Goal: Information Seeking & Learning: Learn about a topic

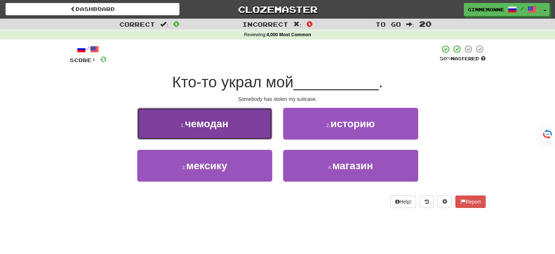
click at [243, 134] on button "1 . чемодан" at bounding box center [204, 124] width 135 height 32
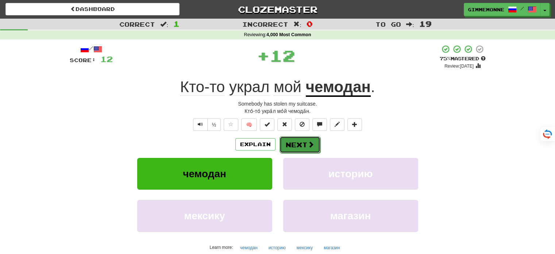
click at [297, 150] on button "Next" at bounding box center [299, 144] width 41 height 17
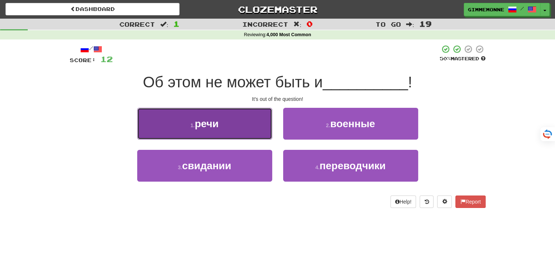
click at [254, 134] on button "1 . речи" at bounding box center [204, 124] width 135 height 32
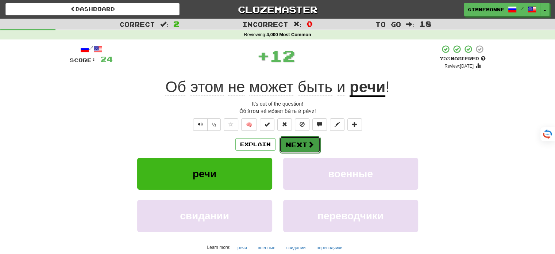
click at [298, 148] on button "Next" at bounding box center [299, 144] width 41 height 17
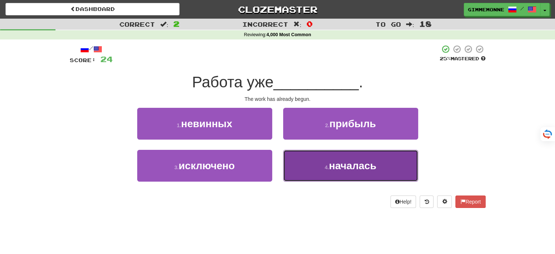
click at [331, 165] on span "началась" at bounding box center [352, 165] width 47 height 11
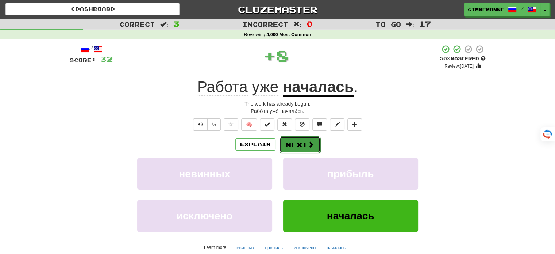
click at [307, 147] on span at bounding box center [310, 144] width 7 height 7
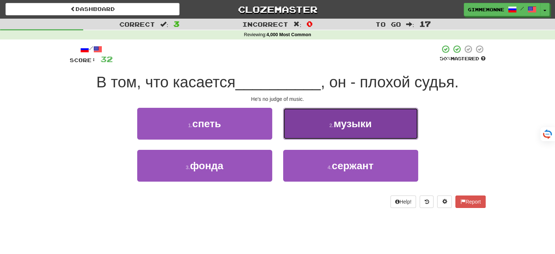
click at [323, 128] on button "2 . музыки" at bounding box center [350, 124] width 135 height 32
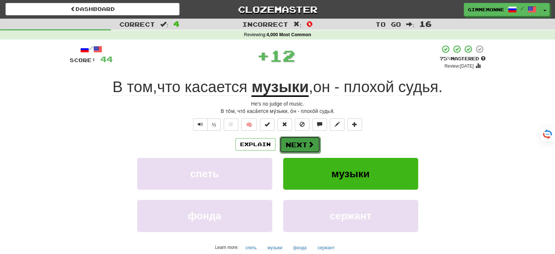
click at [307, 146] on span at bounding box center [310, 144] width 7 height 7
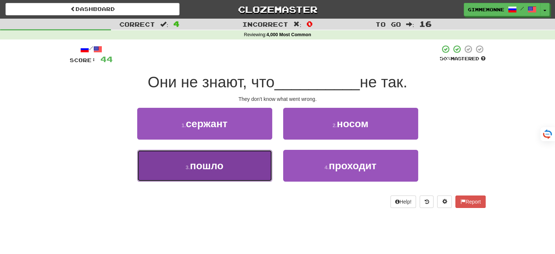
click at [242, 161] on button "3 . пошло" at bounding box center [204, 166] width 135 height 32
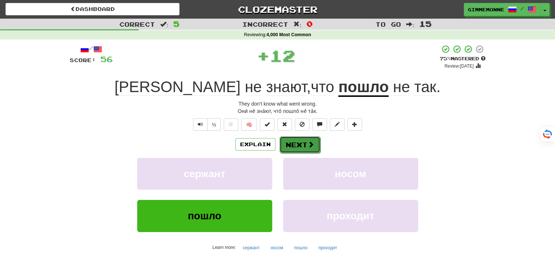
click at [314, 146] on button "Next" at bounding box center [299, 144] width 41 height 17
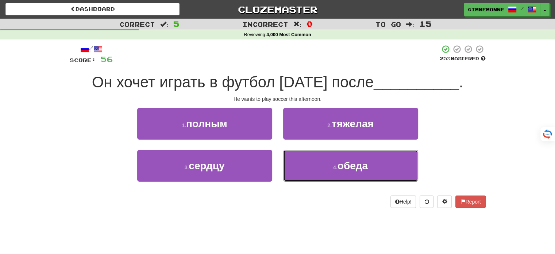
click at [338, 157] on button "4 . обеда" at bounding box center [350, 166] width 135 height 32
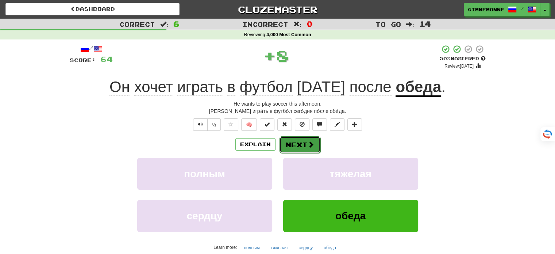
click at [289, 145] on button "Next" at bounding box center [299, 144] width 41 height 17
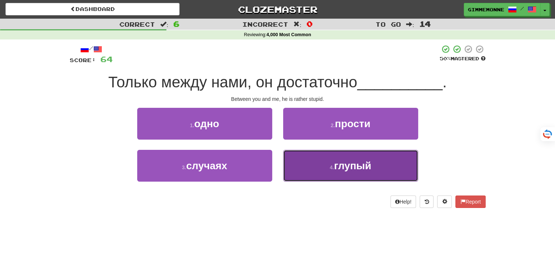
click at [337, 162] on span "глупый" at bounding box center [352, 165] width 37 height 11
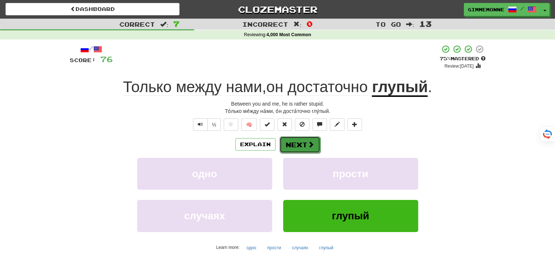
click at [303, 147] on button "Next" at bounding box center [299, 144] width 41 height 17
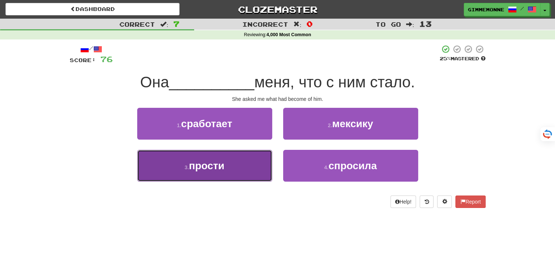
click at [241, 170] on button "3 . прости" at bounding box center [204, 166] width 135 height 32
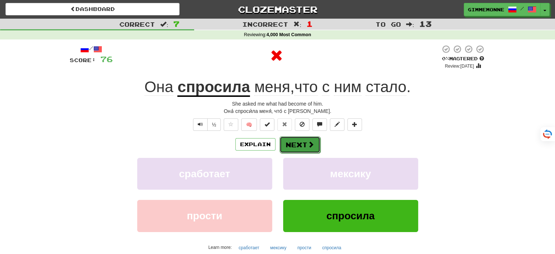
click at [310, 144] on span at bounding box center [310, 144] width 7 height 7
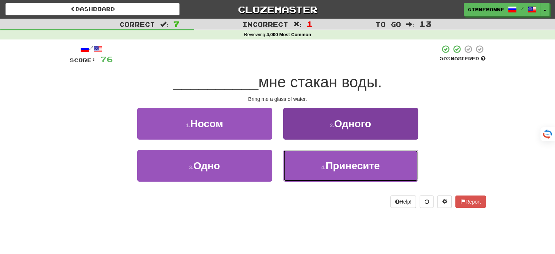
click at [341, 164] on span "Принесите" at bounding box center [352, 165] width 54 height 11
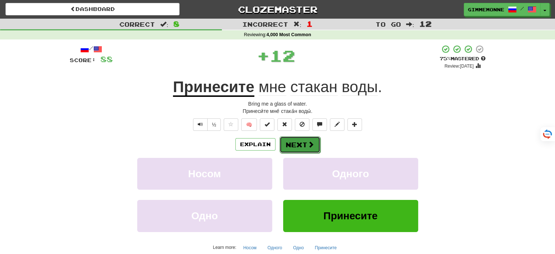
click at [314, 146] on button "Next" at bounding box center [299, 144] width 41 height 17
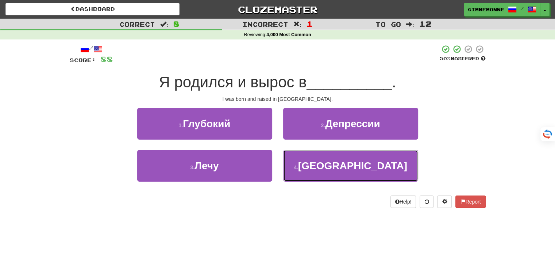
click at [314, 159] on button "4 . [GEOGRAPHIC_DATA]" at bounding box center [350, 166] width 135 height 32
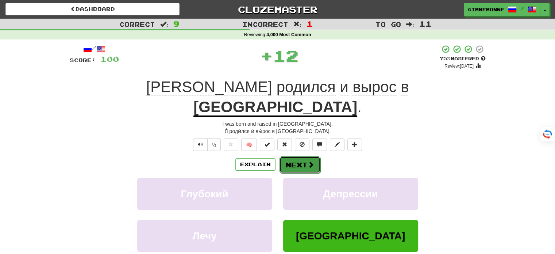
click at [312, 161] on span at bounding box center [310, 164] width 7 height 7
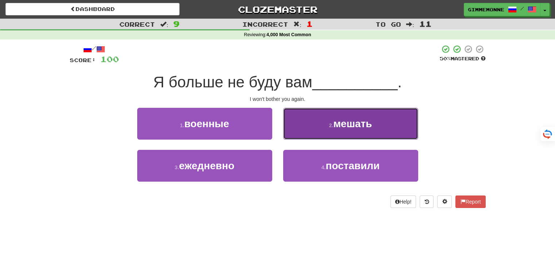
click at [309, 127] on button "2 . мешать" at bounding box center [350, 124] width 135 height 32
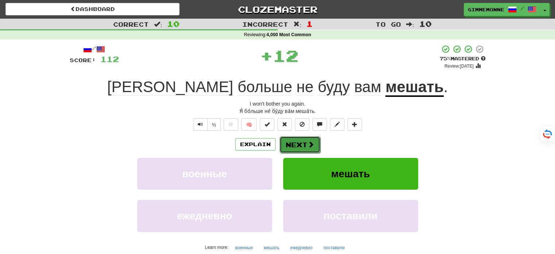
click at [311, 144] on span at bounding box center [310, 144] width 7 height 7
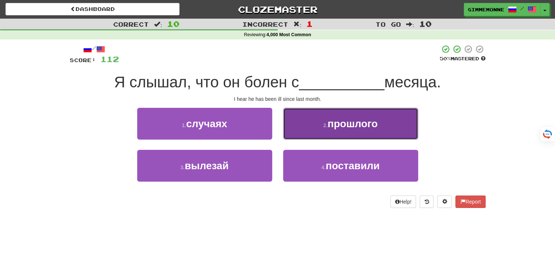
click at [318, 126] on button "2 . прошлого" at bounding box center [350, 124] width 135 height 32
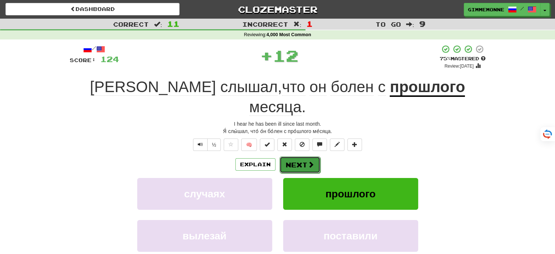
click at [307, 156] on button "Next" at bounding box center [299, 164] width 41 height 17
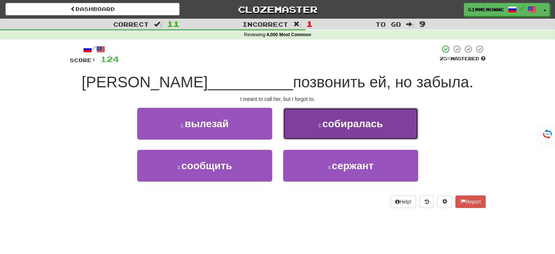
click at [313, 128] on button "2 . собиралась" at bounding box center [350, 124] width 135 height 32
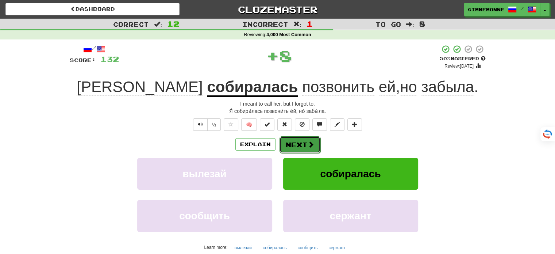
click at [310, 146] on span at bounding box center [310, 144] width 7 height 7
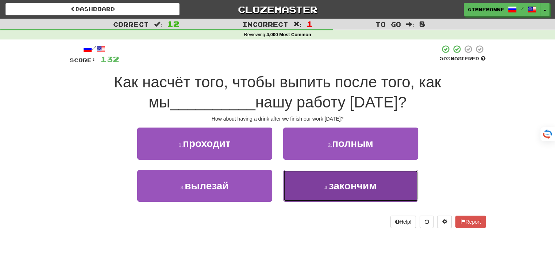
click at [336, 191] on button "4 . закончим" at bounding box center [350, 186] width 135 height 32
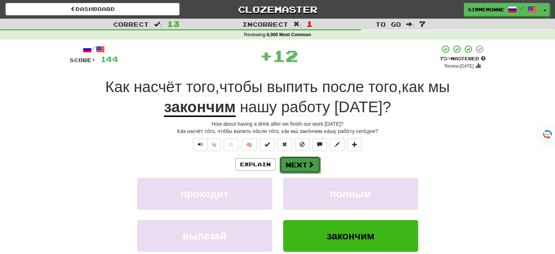
click at [308, 162] on span at bounding box center [310, 164] width 7 height 7
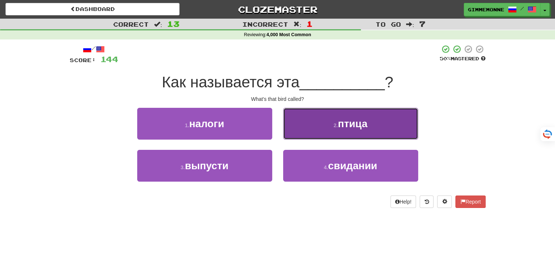
click at [326, 127] on button "2 . птица" at bounding box center [350, 124] width 135 height 32
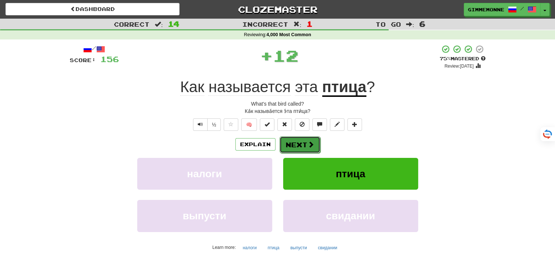
click at [303, 143] on button "Next" at bounding box center [299, 144] width 41 height 17
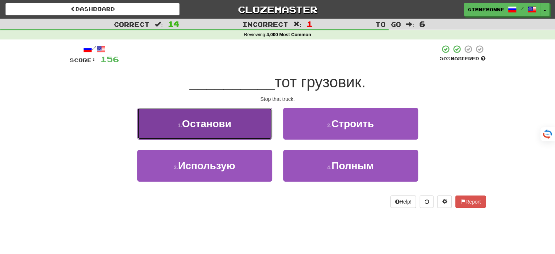
click at [256, 127] on button "1 . Останови" at bounding box center [204, 124] width 135 height 32
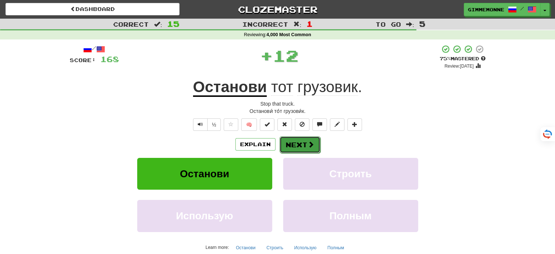
click at [303, 144] on button "Next" at bounding box center [299, 144] width 41 height 17
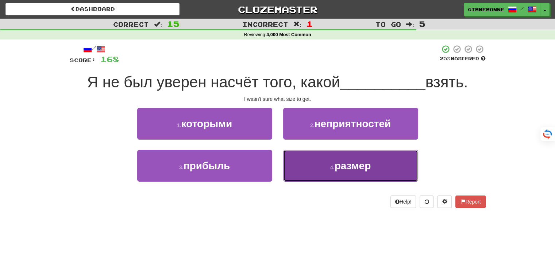
click at [328, 161] on button "4 . размер" at bounding box center [350, 166] width 135 height 32
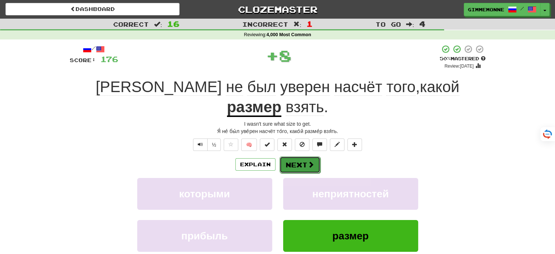
click at [299, 156] on button "Next" at bounding box center [299, 164] width 41 height 17
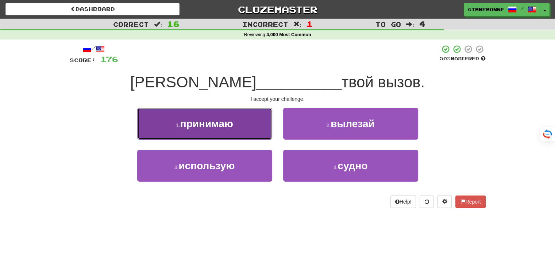
click at [256, 126] on button "1 . принимаю" at bounding box center [204, 124] width 135 height 32
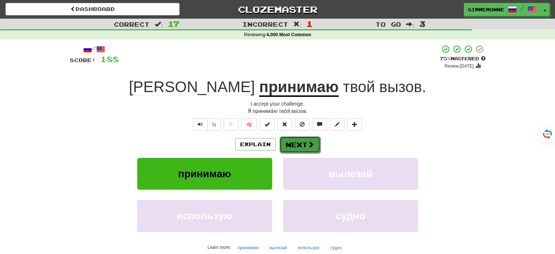
click at [318, 147] on button "Next" at bounding box center [299, 144] width 41 height 17
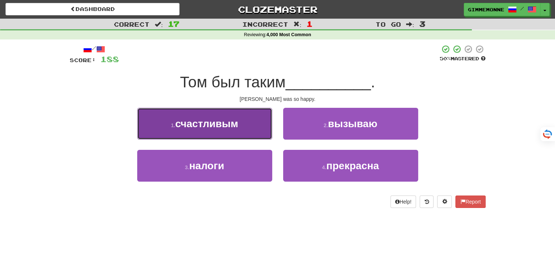
click at [254, 131] on button "1 . счастливым" at bounding box center [204, 124] width 135 height 32
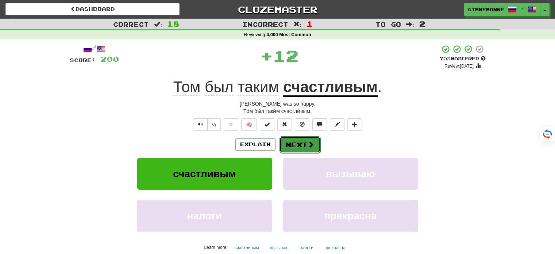
click at [304, 147] on button "Next" at bounding box center [299, 144] width 41 height 17
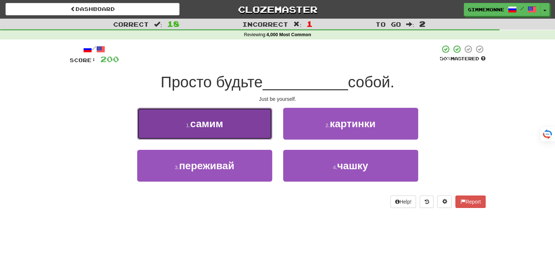
click at [264, 129] on button "1 . самим" at bounding box center [204, 124] width 135 height 32
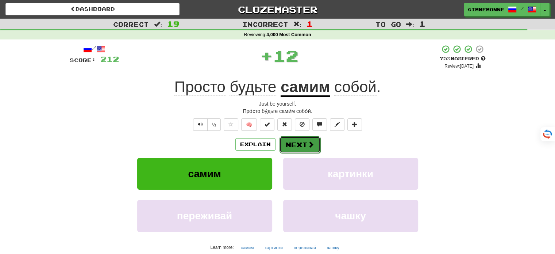
click at [304, 147] on button "Next" at bounding box center [299, 144] width 41 height 17
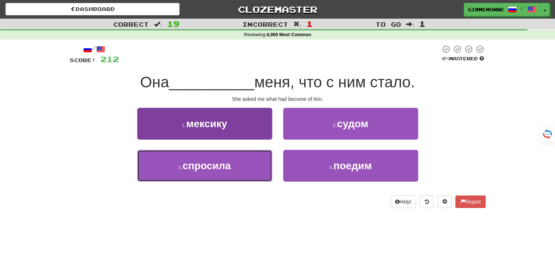
click at [254, 162] on button "3 . спросила" at bounding box center [204, 166] width 135 height 32
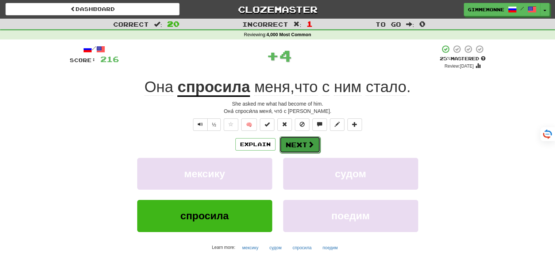
click at [302, 145] on button "Next" at bounding box center [299, 144] width 41 height 17
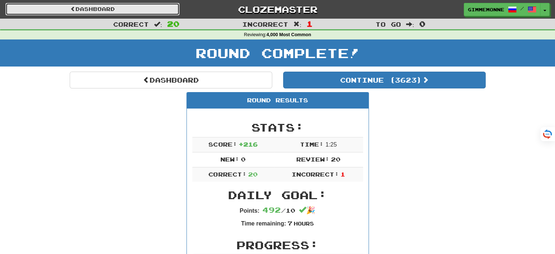
click at [169, 6] on link "Dashboard" at bounding box center [92, 9] width 174 height 12
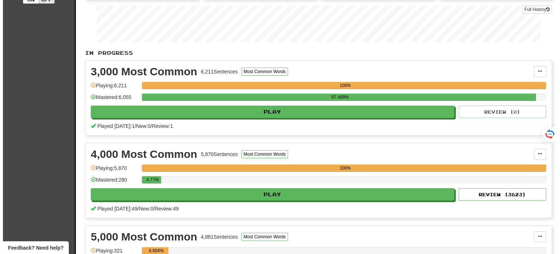
scroll to position [109, 0]
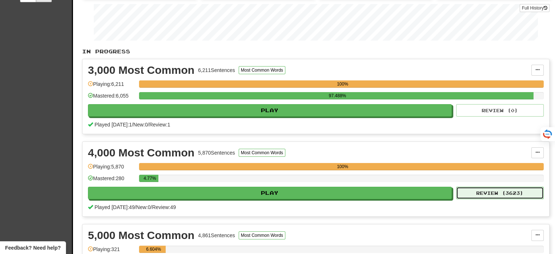
click at [502, 188] on button "Review ( 3623 )" at bounding box center [500, 192] width 88 height 12
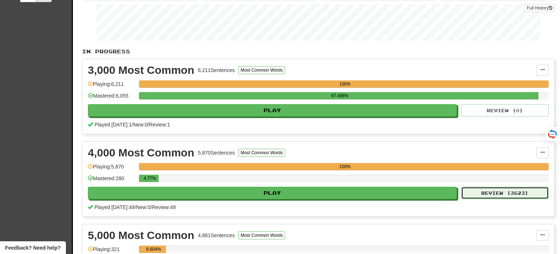
select select "**"
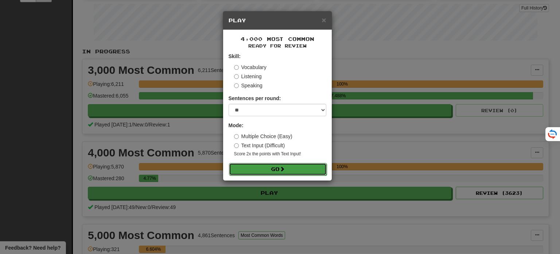
click at [294, 167] on button "Go" at bounding box center [278, 169] width 98 height 12
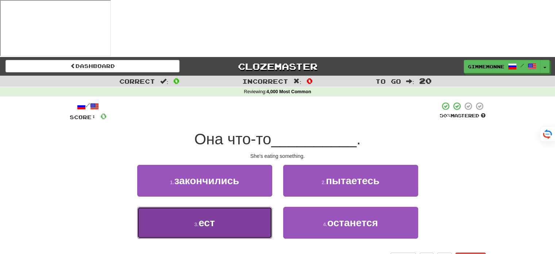
click at [239, 206] on button "3 . ест" at bounding box center [204, 222] width 135 height 32
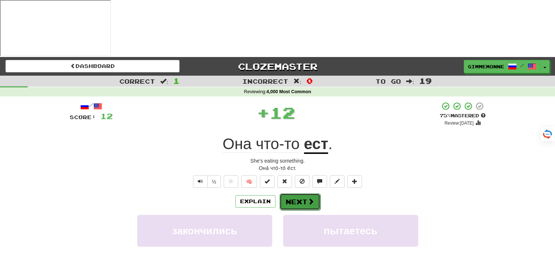
click at [290, 193] on button "Next" at bounding box center [299, 201] width 41 height 17
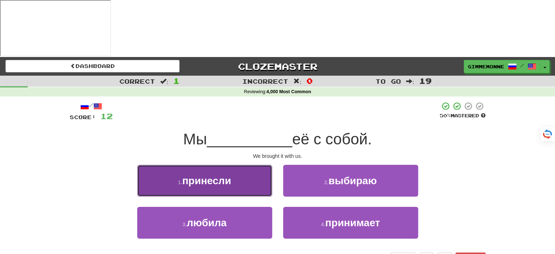
click at [251, 165] on button "1 . принесли" at bounding box center [204, 181] width 135 height 32
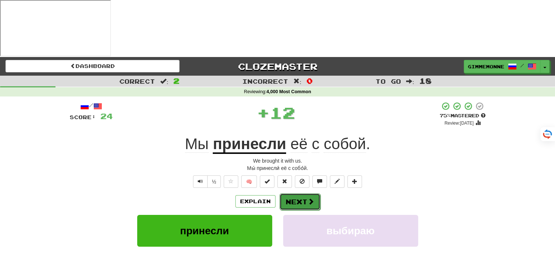
click at [303, 193] on button "Next" at bounding box center [299, 201] width 41 height 17
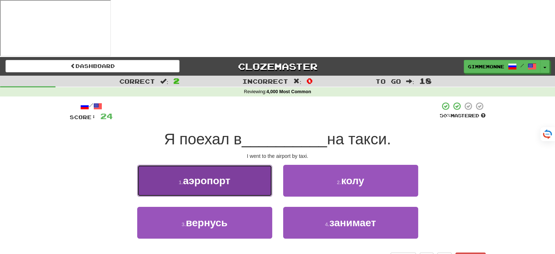
click at [251, 165] on button "1 . аэропорт" at bounding box center [204, 181] width 135 height 32
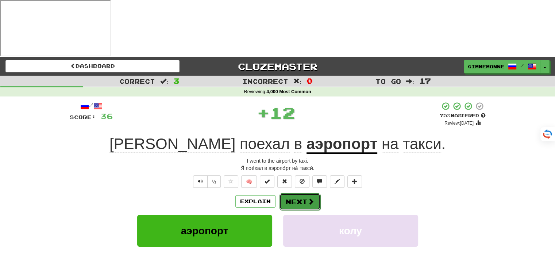
click at [296, 193] on button "Next" at bounding box center [299, 201] width 41 height 17
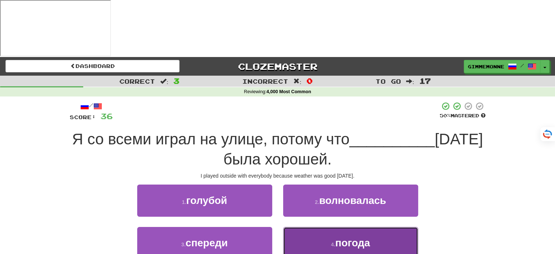
click at [335, 227] on button "4 . погода" at bounding box center [350, 243] width 135 height 32
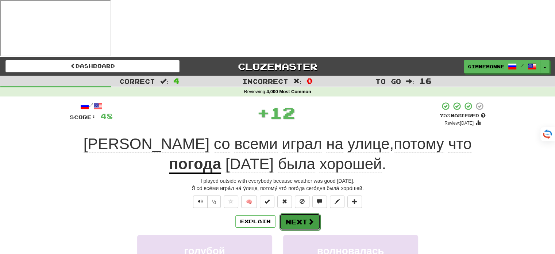
click at [295, 213] on button "Next" at bounding box center [299, 221] width 41 height 17
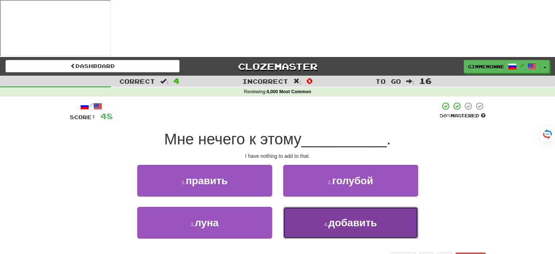
click at [320, 206] on button "4 . добавить" at bounding box center [350, 222] width 135 height 32
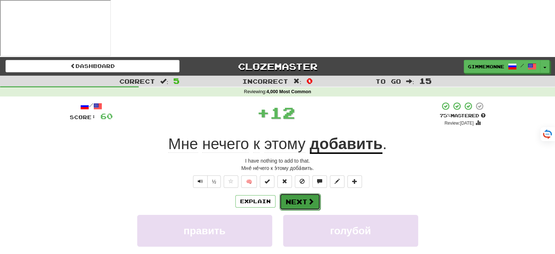
click at [303, 193] on button "Next" at bounding box center [299, 201] width 41 height 17
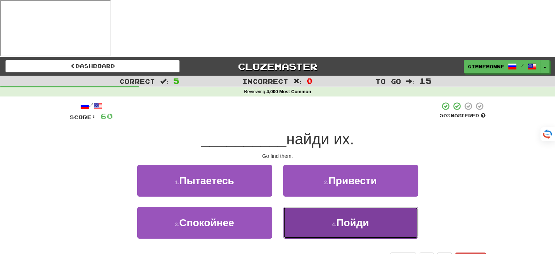
click at [320, 206] on button "4 . Пойди" at bounding box center [350, 222] width 135 height 32
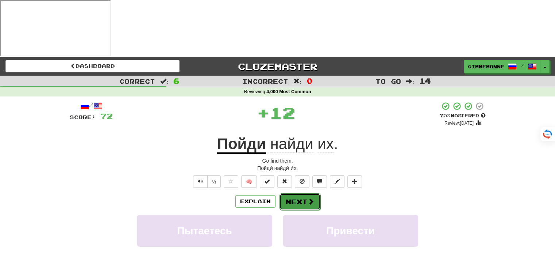
click at [306, 193] on button "Next" at bounding box center [299, 201] width 41 height 17
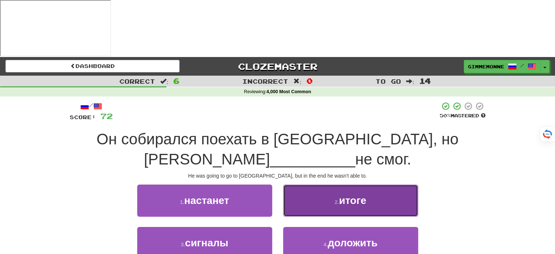
click at [327, 184] on button "2 . итоге" at bounding box center [350, 200] width 135 height 32
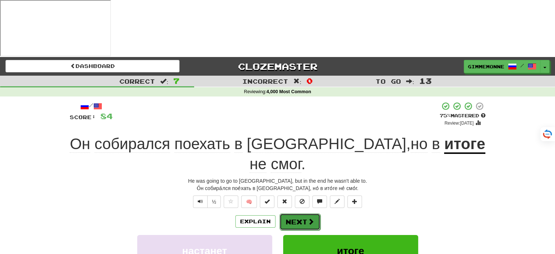
click at [305, 213] on button "Next" at bounding box center [299, 221] width 41 height 17
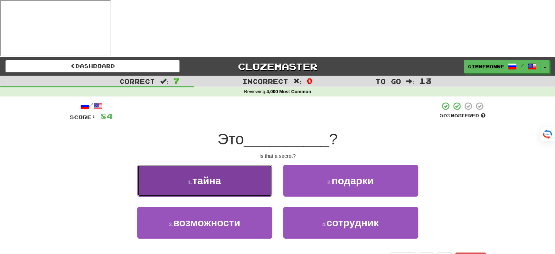
click at [261, 165] on button "1 . тайна" at bounding box center [204, 181] width 135 height 32
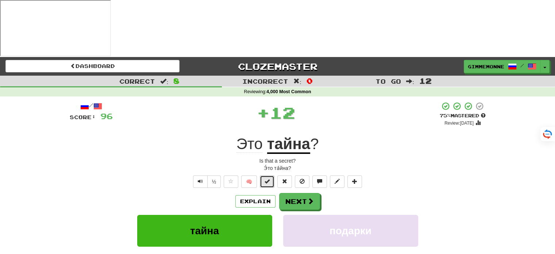
click at [262, 175] on button at bounding box center [267, 181] width 15 height 12
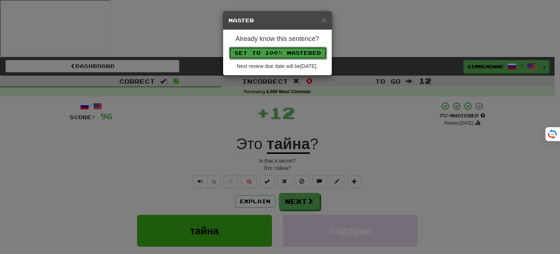
click at [289, 53] on button "Set to 100% Mastered" at bounding box center [278, 53] width 98 height 12
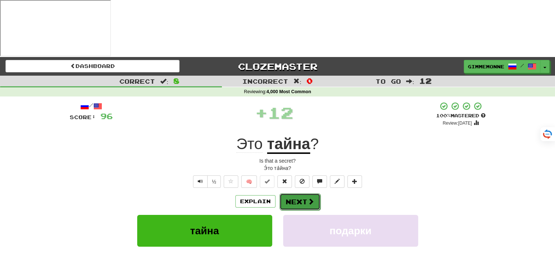
click at [305, 193] on button "Next" at bounding box center [299, 201] width 41 height 17
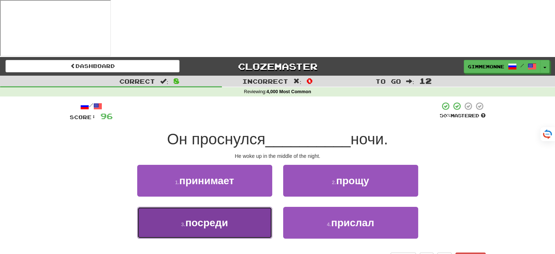
click at [258, 206] on button "3 . посреди" at bounding box center [204, 222] width 135 height 32
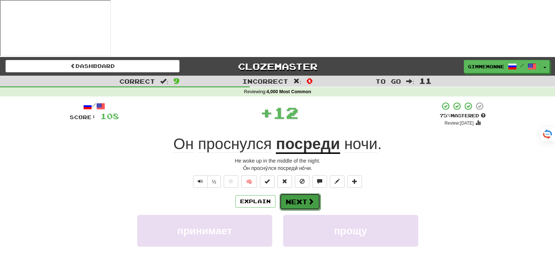
click at [301, 193] on button "Next" at bounding box center [299, 201] width 41 height 17
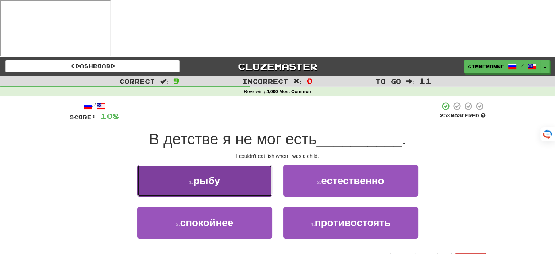
click at [248, 165] on button "1 . рыбу" at bounding box center [204, 181] width 135 height 32
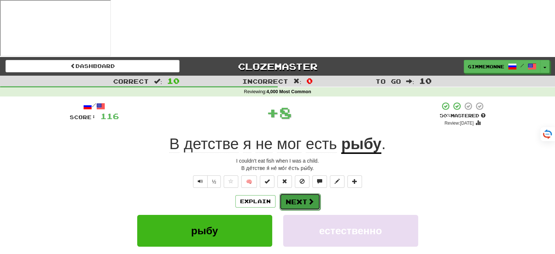
click at [297, 193] on button "Next" at bounding box center [299, 201] width 41 height 17
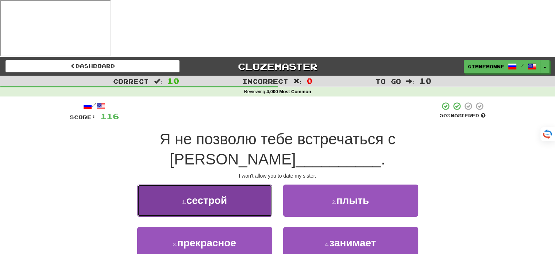
click at [252, 184] on button "1 . сестрой" at bounding box center [204, 200] width 135 height 32
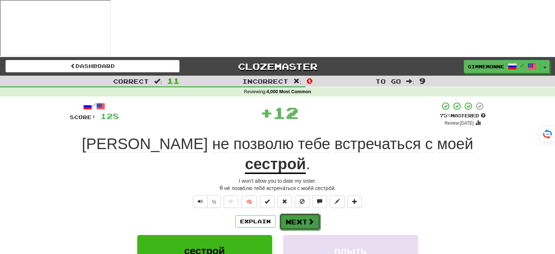
click at [290, 213] on button "Next" at bounding box center [299, 221] width 41 height 17
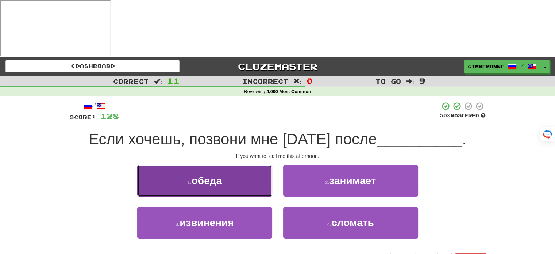
click at [265, 165] on button "1 . обеда" at bounding box center [204, 181] width 135 height 32
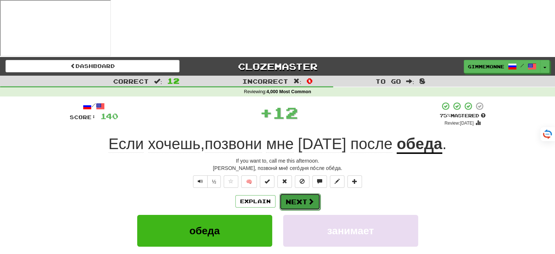
click at [293, 193] on button "Next" at bounding box center [299, 201] width 41 height 17
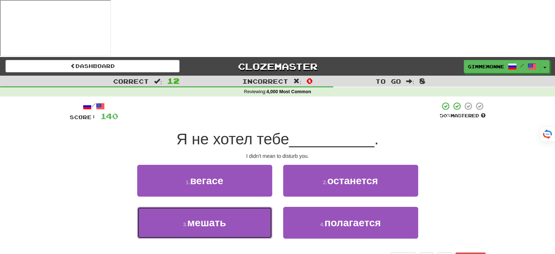
drag, startPoint x: 241, startPoint y: 172, endPoint x: 275, endPoint y: 169, distance: 34.4
click at [241, 206] on button "3 . мешать" at bounding box center [204, 222] width 135 height 32
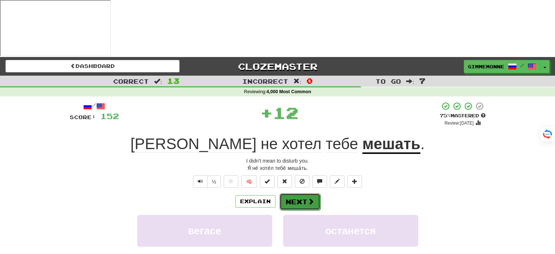
click at [313, 193] on button "Next" at bounding box center [299, 201] width 41 height 17
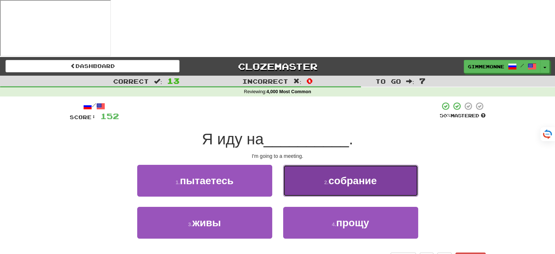
click at [306, 165] on button "2 . собрание" at bounding box center [350, 181] width 135 height 32
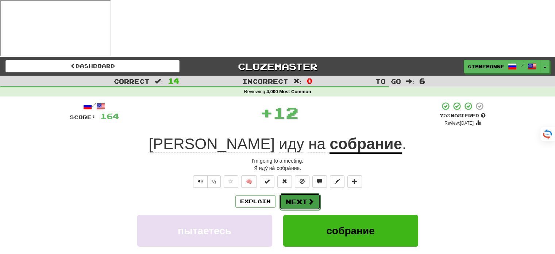
click at [300, 193] on button "Next" at bounding box center [299, 201] width 41 height 17
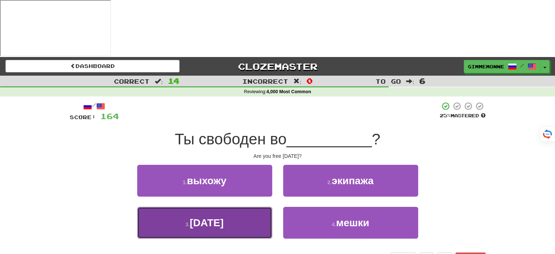
click at [248, 206] on button "3 . вторник" at bounding box center [204, 222] width 135 height 32
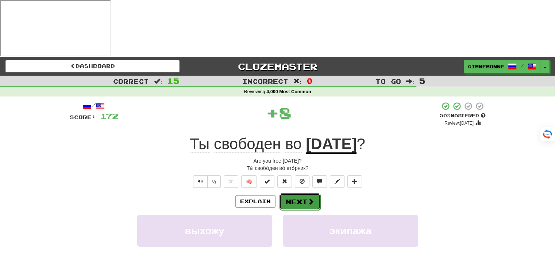
click at [300, 193] on button "Next" at bounding box center [299, 201] width 41 height 17
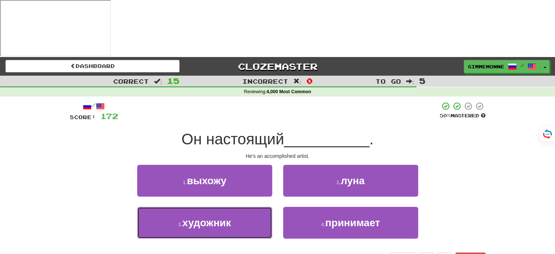
drag, startPoint x: 255, startPoint y: 160, endPoint x: 276, endPoint y: 157, distance: 21.4
click at [255, 206] on button "3 . художник" at bounding box center [204, 222] width 135 height 32
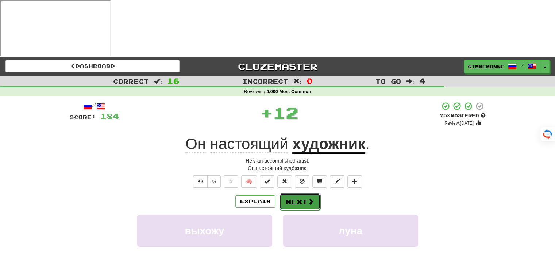
click at [300, 193] on button "Next" at bounding box center [299, 201] width 41 height 17
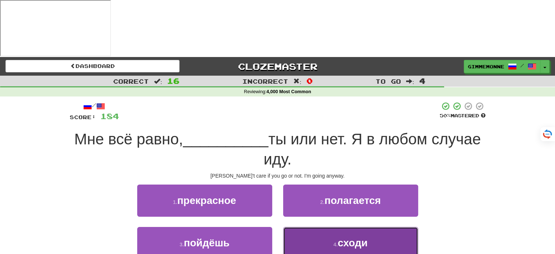
click at [311, 227] on button "4 . сходи" at bounding box center [350, 243] width 135 height 32
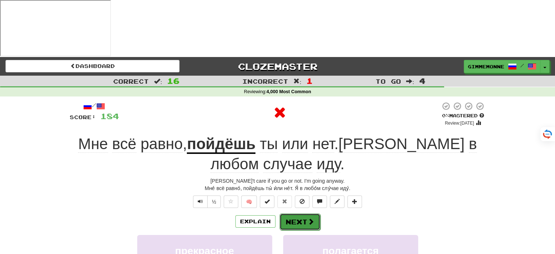
click at [302, 213] on button "Next" at bounding box center [299, 221] width 41 height 17
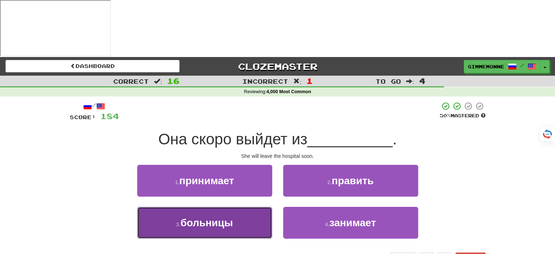
click at [251, 206] on button "3 . больницы" at bounding box center [204, 222] width 135 height 32
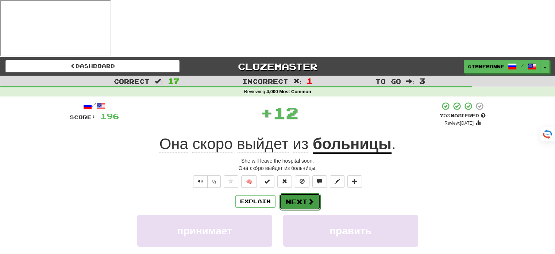
click at [298, 193] on button "Next" at bounding box center [299, 201] width 41 height 17
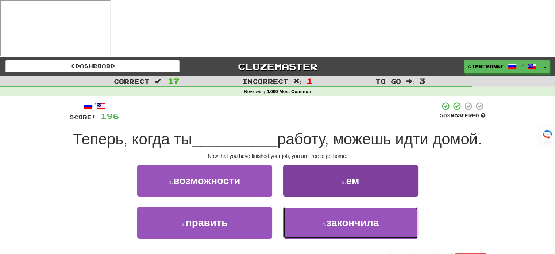
drag, startPoint x: 322, startPoint y: 182, endPoint x: 320, endPoint y: 179, distance: 3.8
click at [322, 206] on button "4 . закончила" at bounding box center [350, 222] width 135 height 32
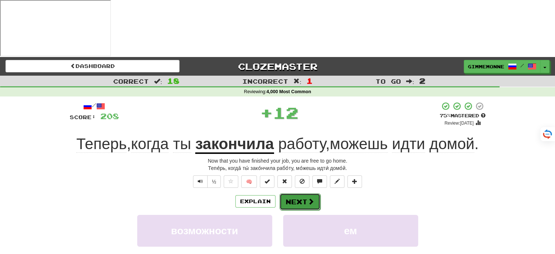
click at [309, 193] on button "Next" at bounding box center [299, 201] width 41 height 17
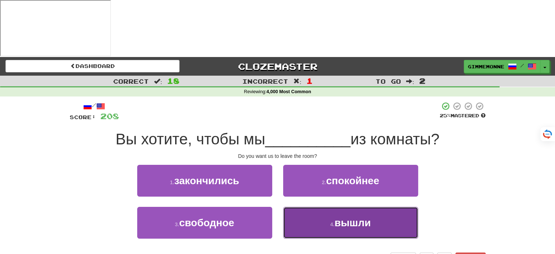
click at [315, 206] on button "4 . вышли" at bounding box center [350, 222] width 135 height 32
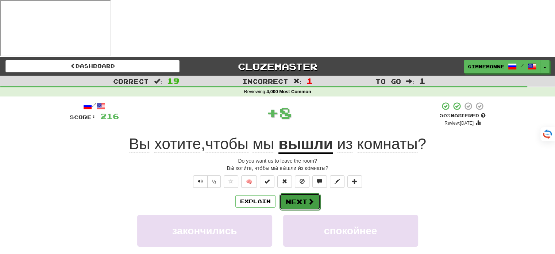
click at [309, 193] on button "Next" at bounding box center [299, 201] width 41 height 17
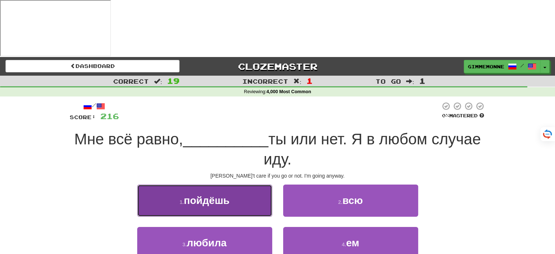
click at [263, 184] on button "1 . пойдёшь" at bounding box center [204, 200] width 135 height 32
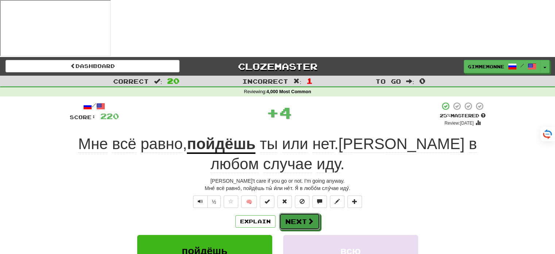
click at [305, 213] on button "Next" at bounding box center [299, 221] width 41 height 17
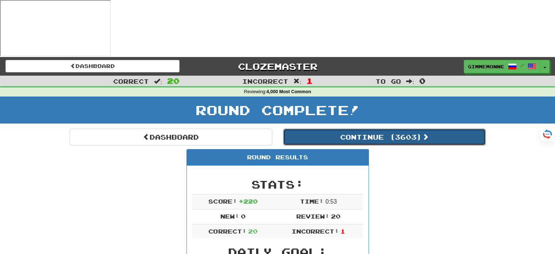
click at [423, 128] on button "Continue ( 3603 )" at bounding box center [384, 136] width 202 height 17
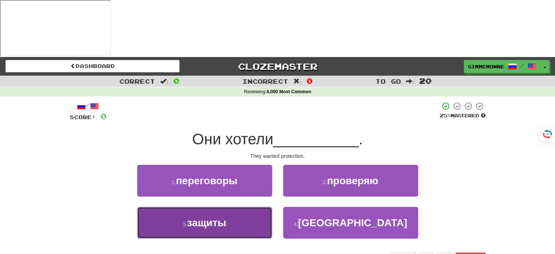
click at [251, 206] on button "3 . защиты" at bounding box center [204, 222] width 135 height 32
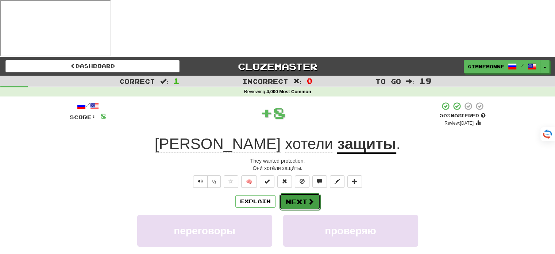
click at [296, 193] on button "Next" at bounding box center [299, 201] width 41 height 17
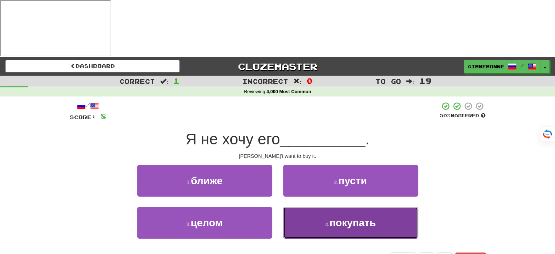
click at [312, 206] on button "4 . покупать" at bounding box center [350, 222] width 135 height 32
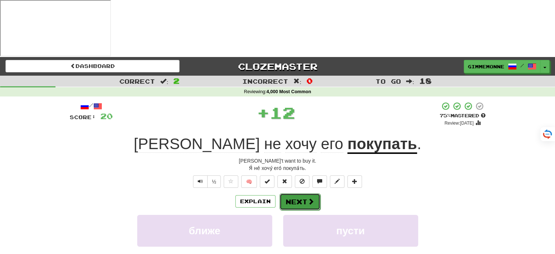
click at [293, 193] on button "Next" at bounding box center [299, 201] width 41 height 17
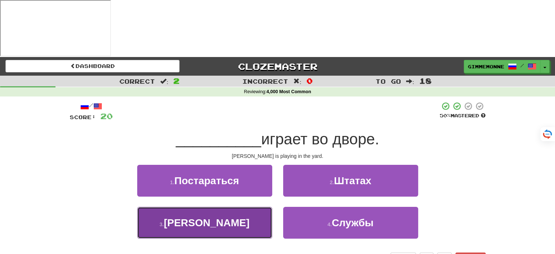
click at [247, 206] on button "3 . Хелен" at bounding box center [204, 222] width 135 height 32
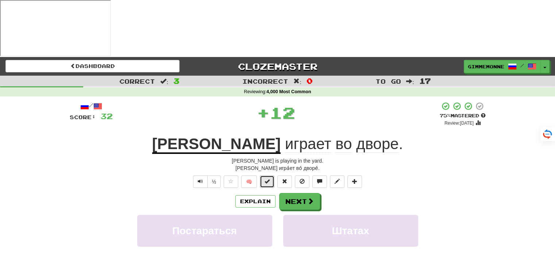
click at [270, 175] on button at bounding box center [267, 181] width 15 height 12
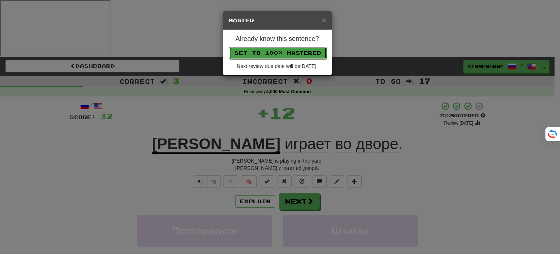
click at [318, 52] on button "Set to 100% Mastered" at bounding box center [278, 53] width 98 height 12
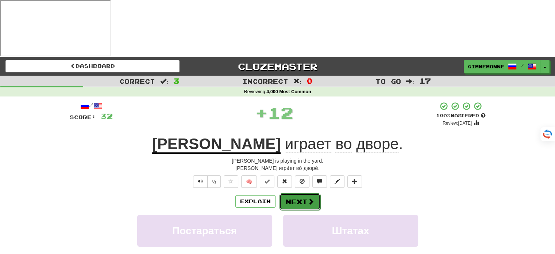
click at [303, 193] on button "Next" at bounding box center [299, 201] width 41 height 17
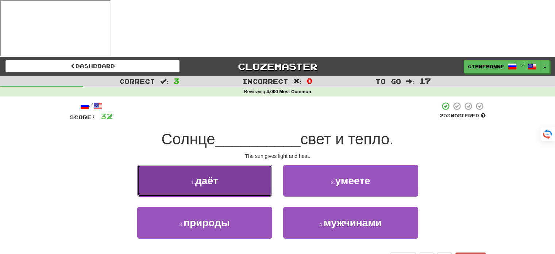
drag, startPoint x: 256, startPoint y: 134, endPoint x: 260, endPoint y: 134, distance: 4.4
click at [256, 165] on button "1 . даёт" at bounding box center [204, 181] width 135 height 32
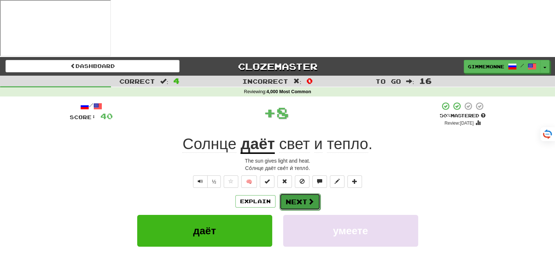
click at [287, 193] on button "Next" at bounding box center [299, 201] width 41 height 17
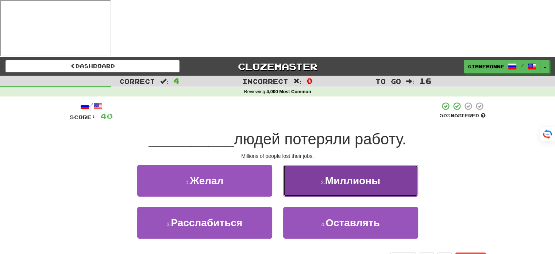
click at [318, 165] on button "2 . Миллионы" at bounding box center [350, 181] width 135 height 32
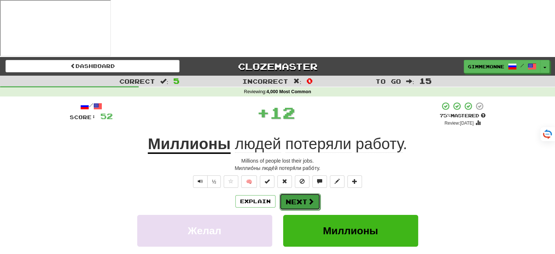
click at [306, 193] on button "Next" at bounding box center [299, 201] width 41 height 17
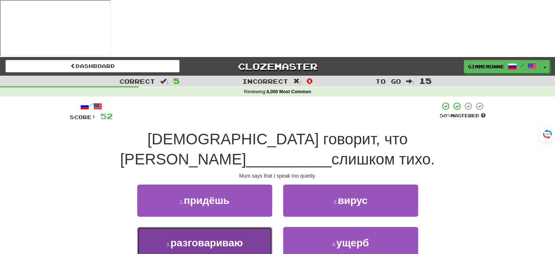
click at [258, 227] on button "3 . разговариваю" at bounding box center [204, 243] width 135 height 32
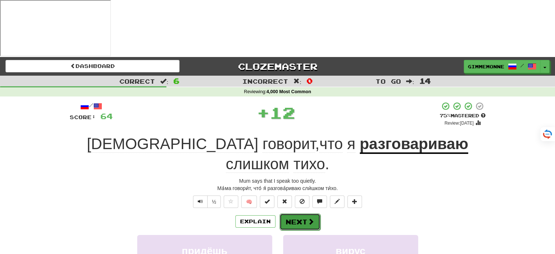
click at [296, 213] on button "Next" at bounding box center [299, 221] width 41 height 17
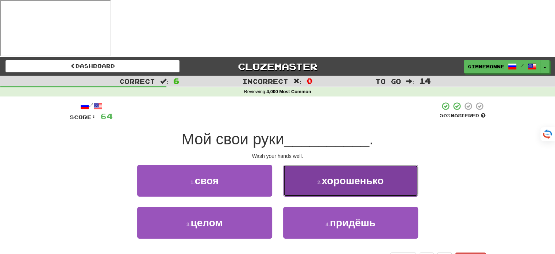
click at [327, 175] on span "хорошенько" at bounding box center [352, 180] width 62 height 11
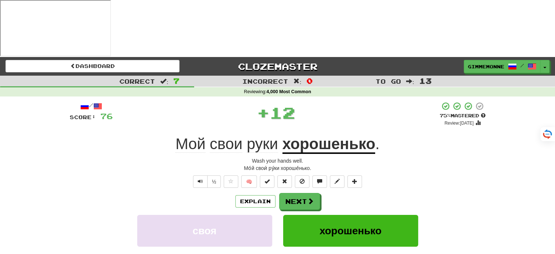
click at [198, 135] on span "Мой" at bounding box center [190, 144] width 30 height 18
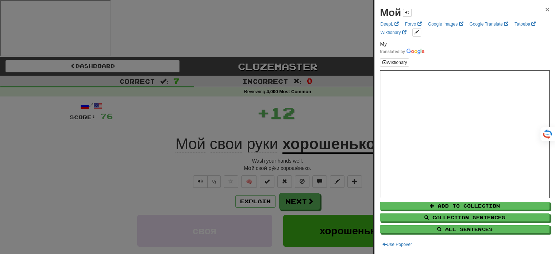
click at [545, 9] on span "×" at bounding box center [547, 9] width 4 height 8
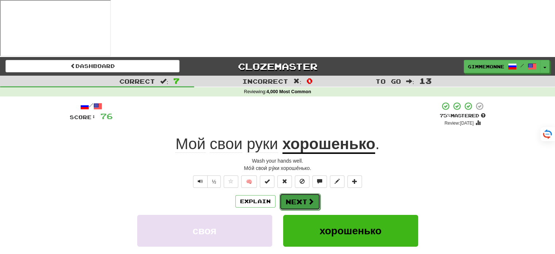
click at [297, 193] on button "Next" at bounding box center [299, 201] width 41 height 17
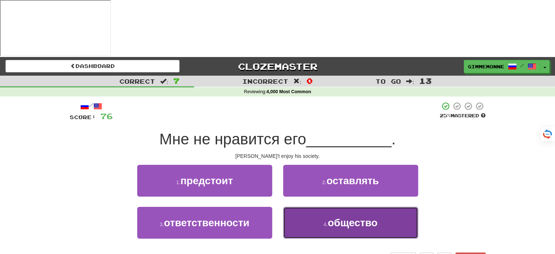
click at [294, 206] on button "4 . общество" at bounding box center [350, 222] width 135 height 32
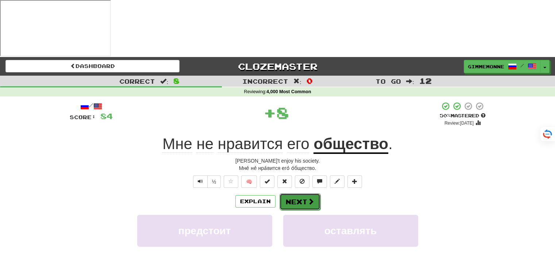
click at [294, 193] on button "Next" at bounding box center [299, 201] width 41 height 17
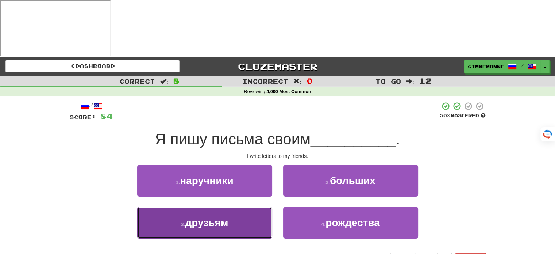
click at [246, 206] on button "3 . друзьям" at bounding box center [204, 222] width 135 height 32
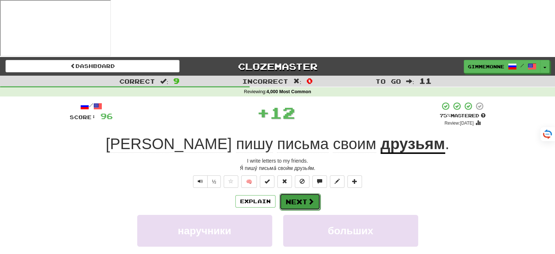
click at [287, 193] on button "Next" at bounding box center [299, 201] width 41 height 17
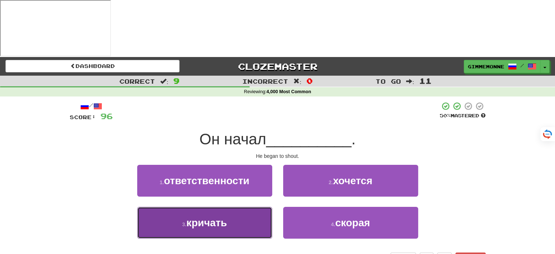
click at [264, 206] on button "3 . кричать" at bounding box center [204, 222] width 135 height 32
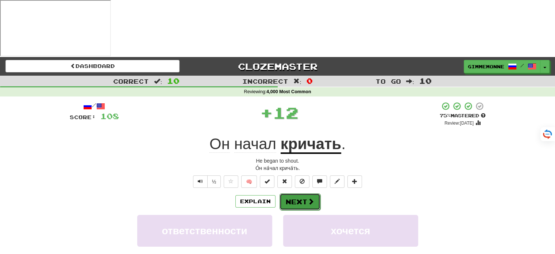
click at [299, 193] on button "Next" at bounding box center [299, 201] width 41 height 17
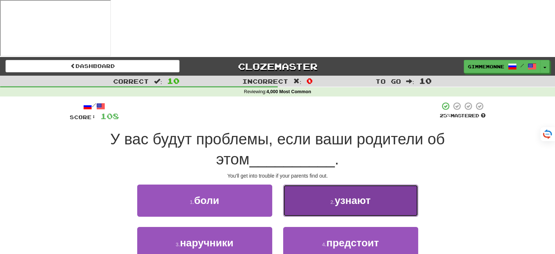
click at [323, 184] on button "2 . узнают" at bounding box center [350, 200] width 135 height 32
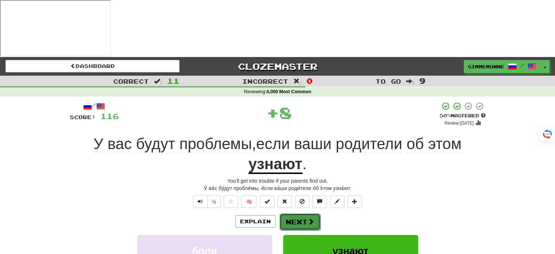
click at [310, 218] on span at bounding box center [310, 221] width 7 height 7
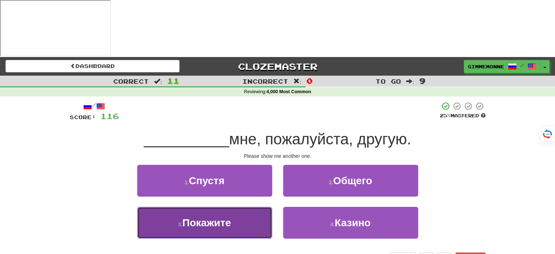
click at [253, 206] on button "3 . Покажите" at bounding box center [204, 222] width 135 height 32
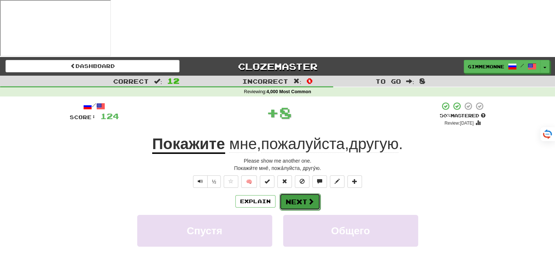
click at [296, 193] on button "Next" at bounding box center [299, 201] width 41 height 17
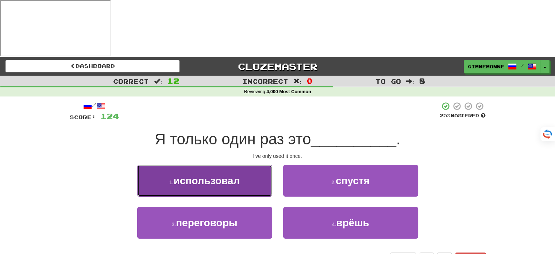
click at [255, 165] on button "1 . использовал" at bounding box center [204, 181] width 135 height 32
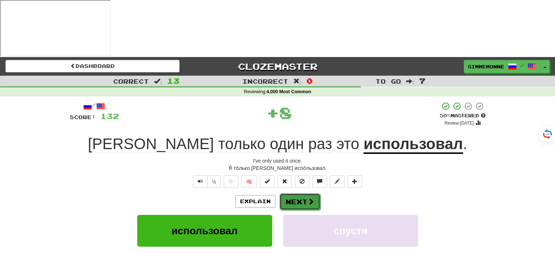
click at [299, 193] on button "Next" at bounding box center [299, 201] width 41 height 17
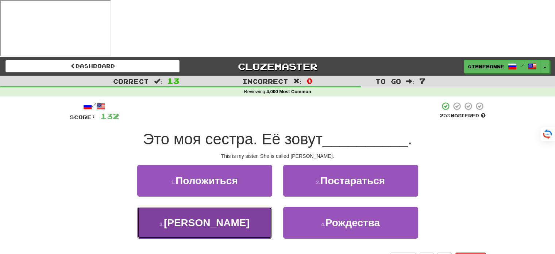
click at [255, 206] on button "3 . Джулия" at bounding box center [204, 222] width 135 height 32
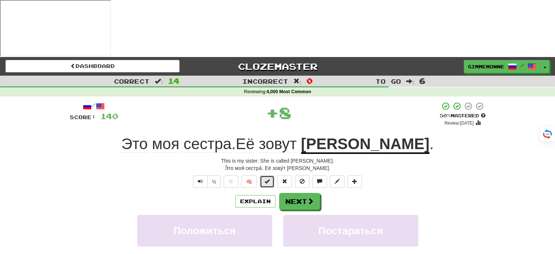
click at [268, 178] on span at bounding box center [266, 180] width 5 height 5
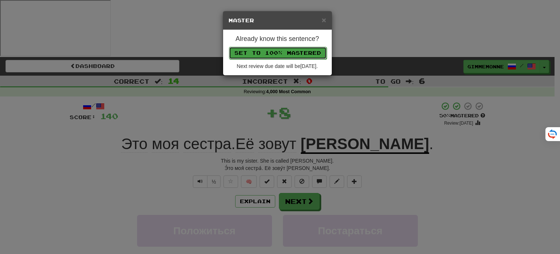
click at [312, 55] on button "Set to 100% Mastered" at bounding box center [278, 53] width 98 height 12
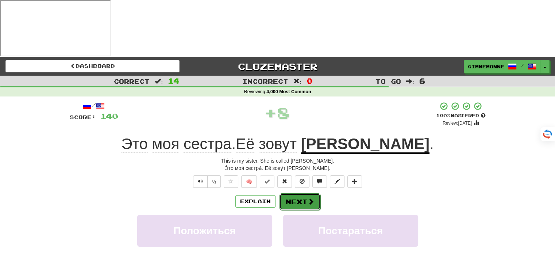
click at [297, 193] on button "Next" at bounding box center [299, 201] width 41 height 17
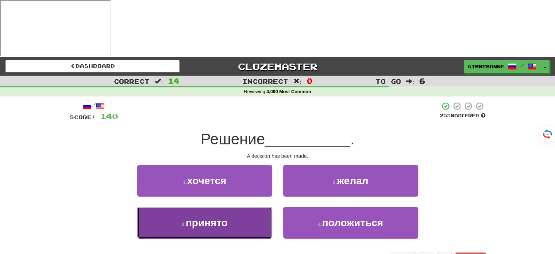
click at [244, 206] on button "3 . принято" at bounding box center [204, 222] width 135 height 32
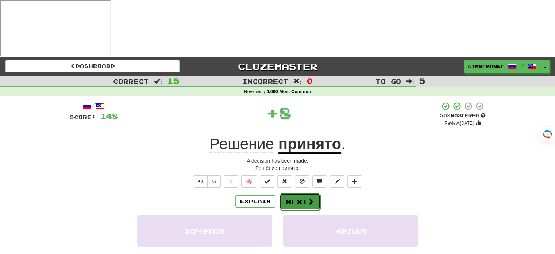
click at [303, 193] on button "Next" at bounding box center [299, 201] width 41 height 17
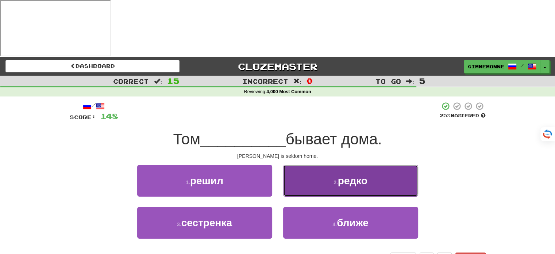
click at [323, 165] on button "2 . редко" at bounding box center [350, 181] width 135 height 32
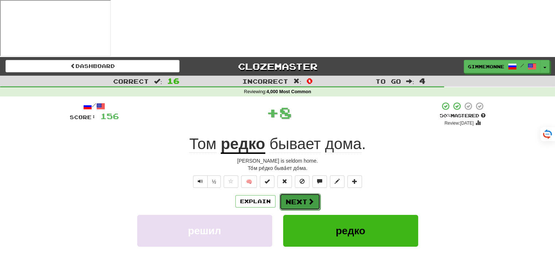
click at [308, 193] on button "Next" at bounding box center [299, 201] width 41 height 17
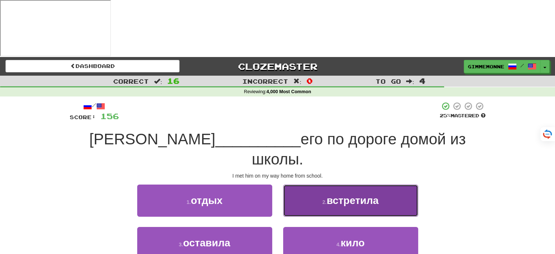
click at [307, 184] on button "2 . встретила" at bounding box center [350, 200] width 135 height 32
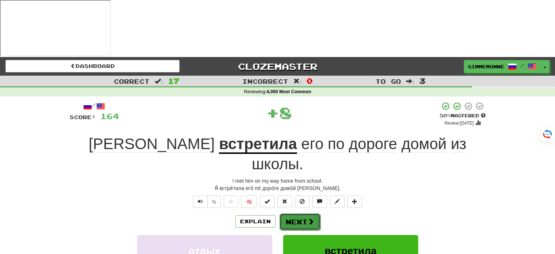
click at [300, 213] on button "Next" at bounding box center [299, 221] width 41 height 17
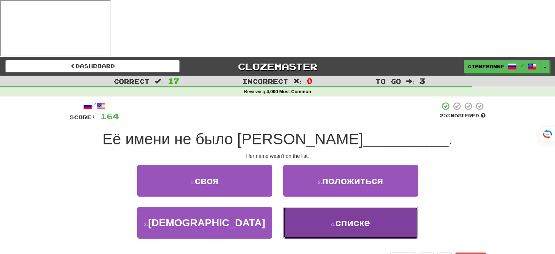
click at [315, 206] on button "4 . списке" at bounding box center [350, 222] width 135 height 32
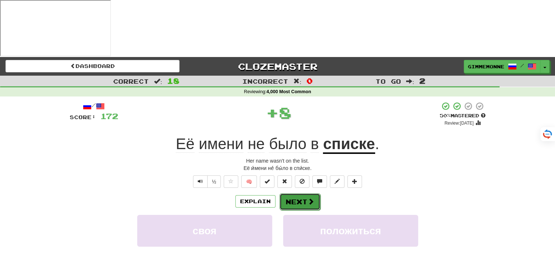
click at [305, 193] on button "Next" at bounding box center [299, 201] width 41 height 17
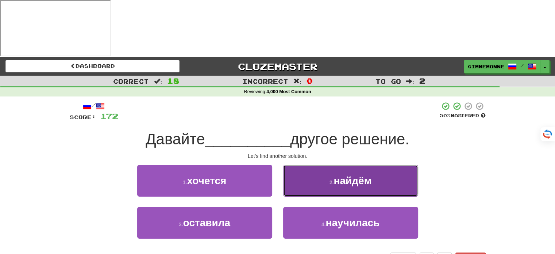
click at [315, 165] on button "2 . найдём" at bounding box center [350, 181] width 135 height 32
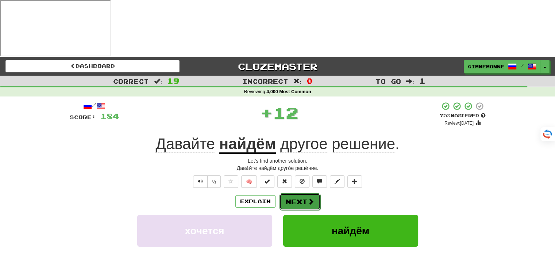
click at [302, 193] on button "Next" at bounding box center [299, 201] width 41 height 17
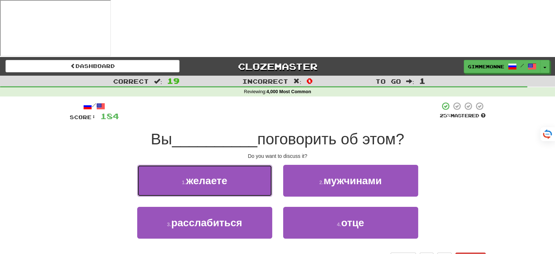
drag, startPoint x: 266, startPoint y: 132, endPoint x: 271, endPoint y: 134, distance: 6.0
click at [266, 165] on button "1 . желаете" at bounding box center [204, 181] width 135 height 32
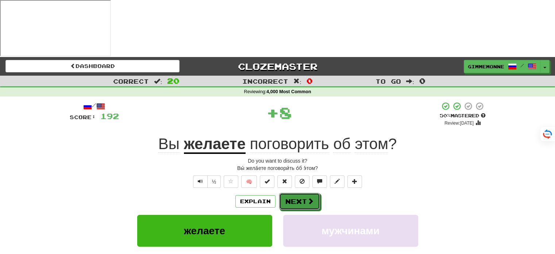
click at [302, 193] on button "Next" at bounding box center [299, 201] width 41 height 17
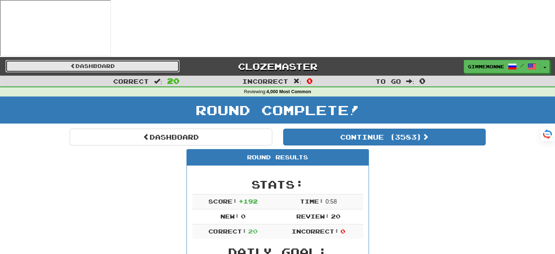
click at [171, 60] on link "Dashboard" at bounding box center [92, 66] width 174 height 12
